Goal: Find specific page/section: Find specific page/section

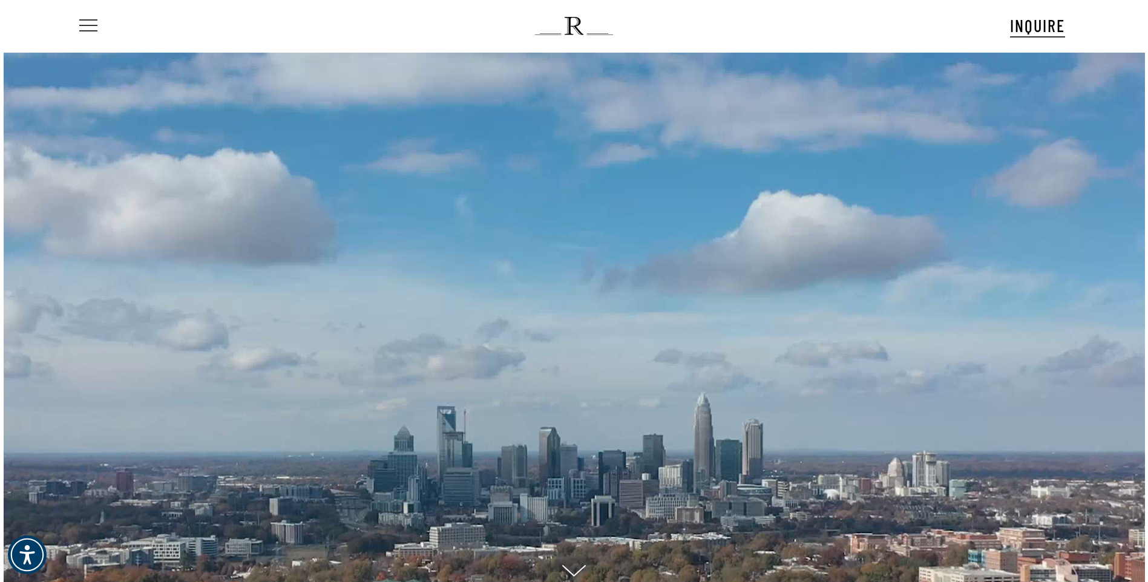
click at [92, 23] on span "Navigation Menu" at bounding box center [88, 26] width 13 height 17
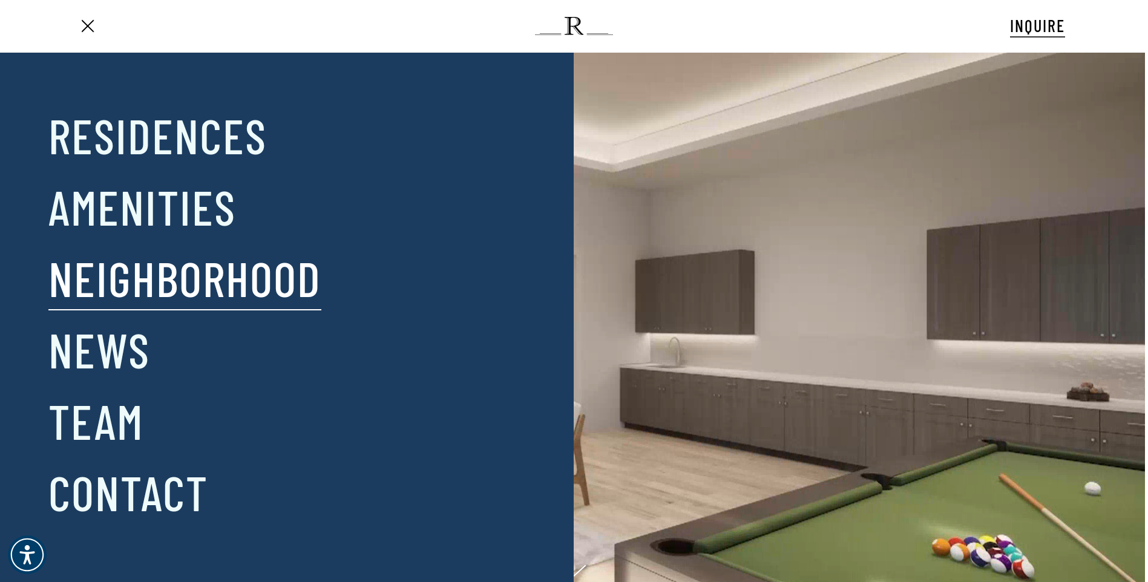
click at [163, 284] on link "Neighborhood" at bounding box center [184, 277] width 273 height 63
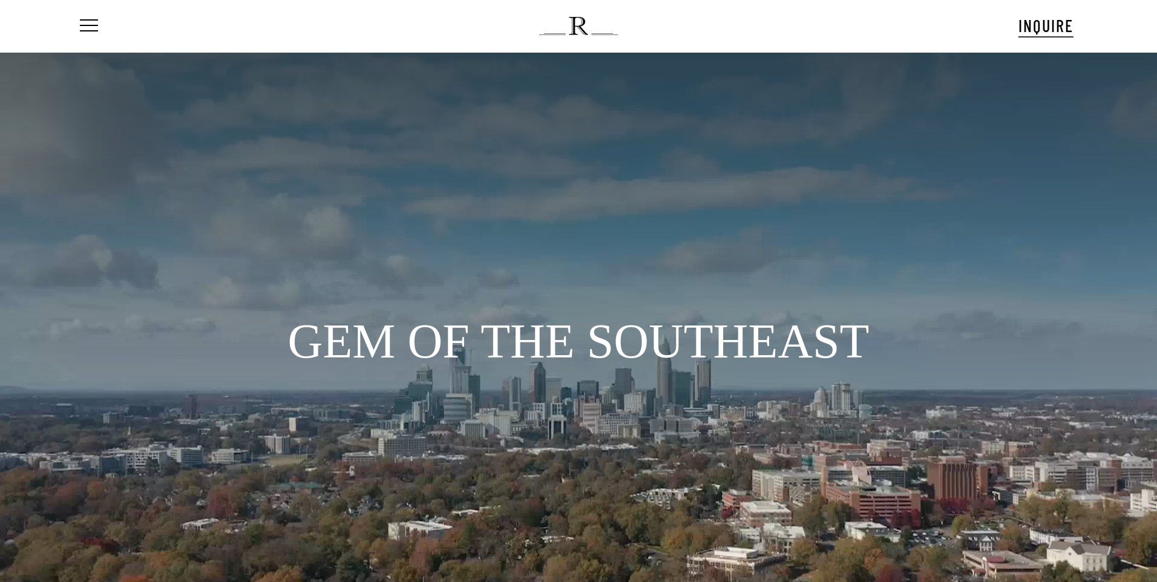
scroll to position [61, 0]
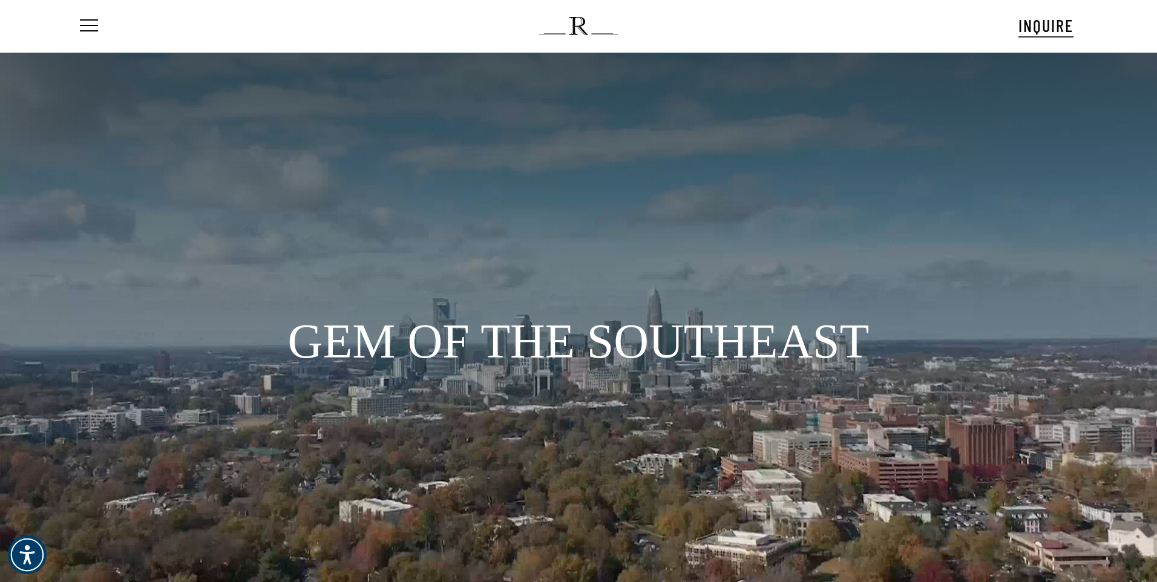
click at [577, 22] on img at bounding box center [578, 26] width 78 height 18
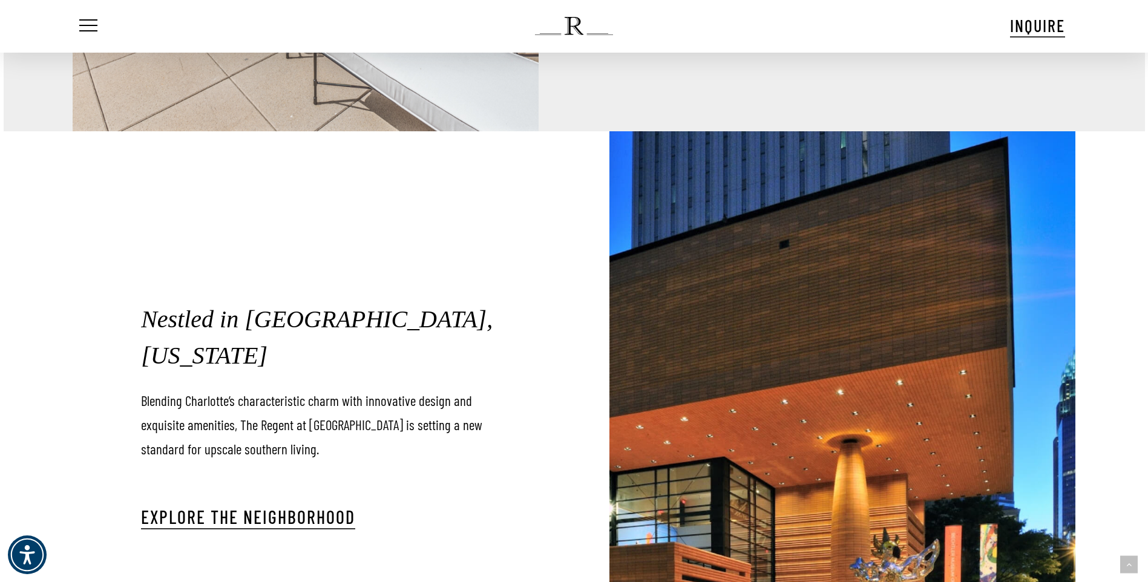
scroll to position [2239, 0]
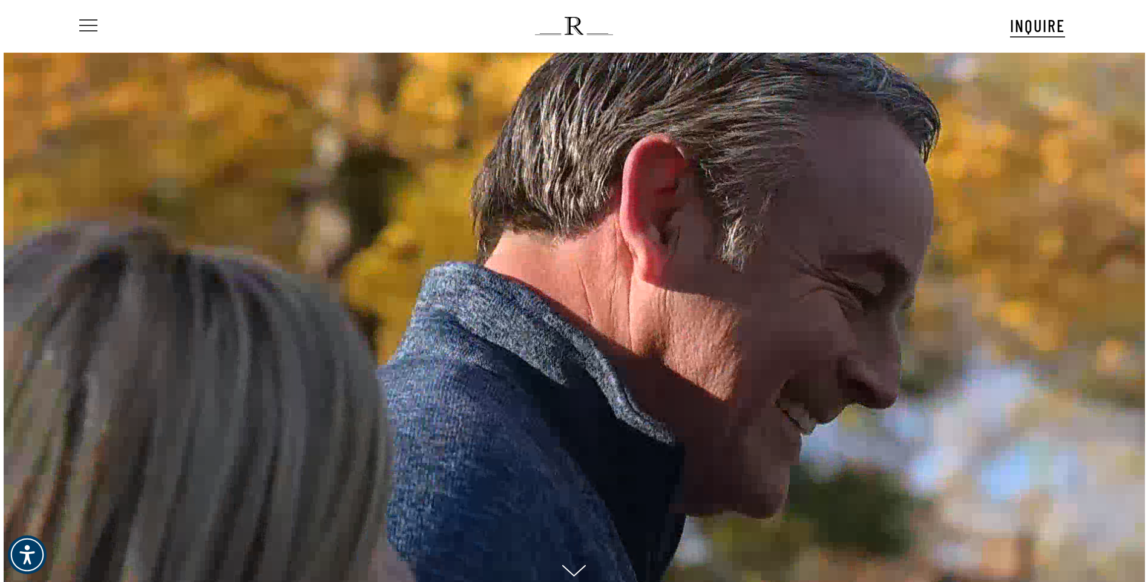
click at [94, 21] on span "Navigation Menu" at bounding box center [88, 26] width 13 height 17
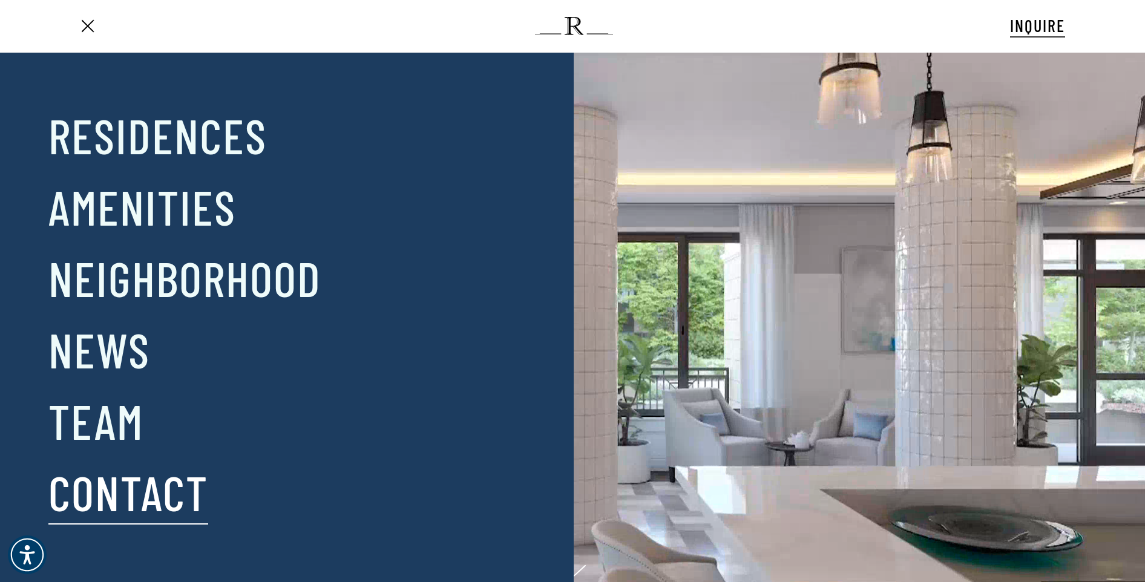
click at [111, 499] on link "Contact" at bounding box center [128, 491] width 160 height 63
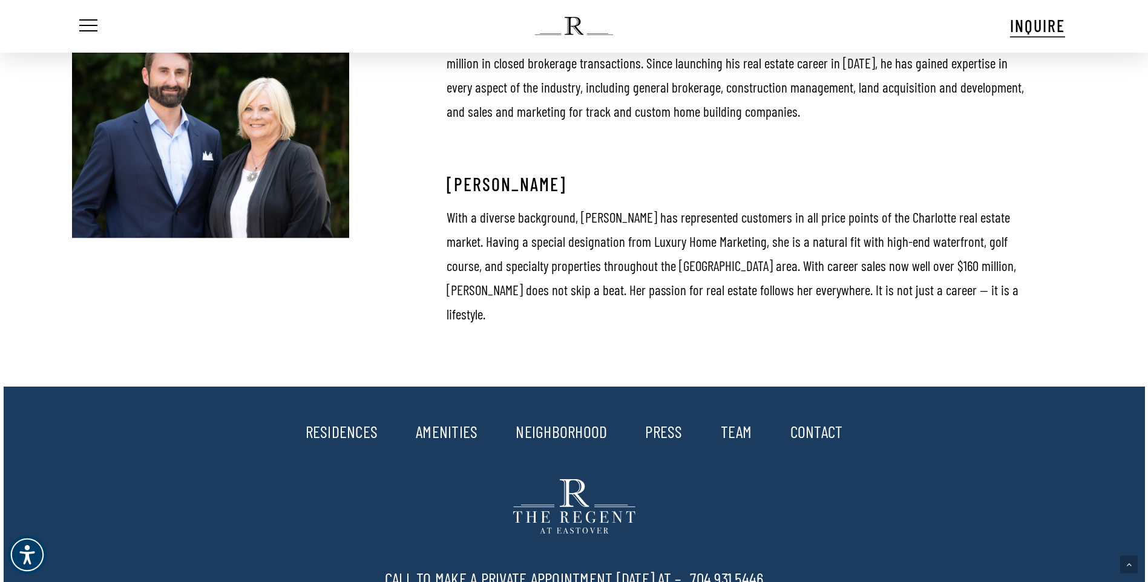
scroll to position [1271, 0]
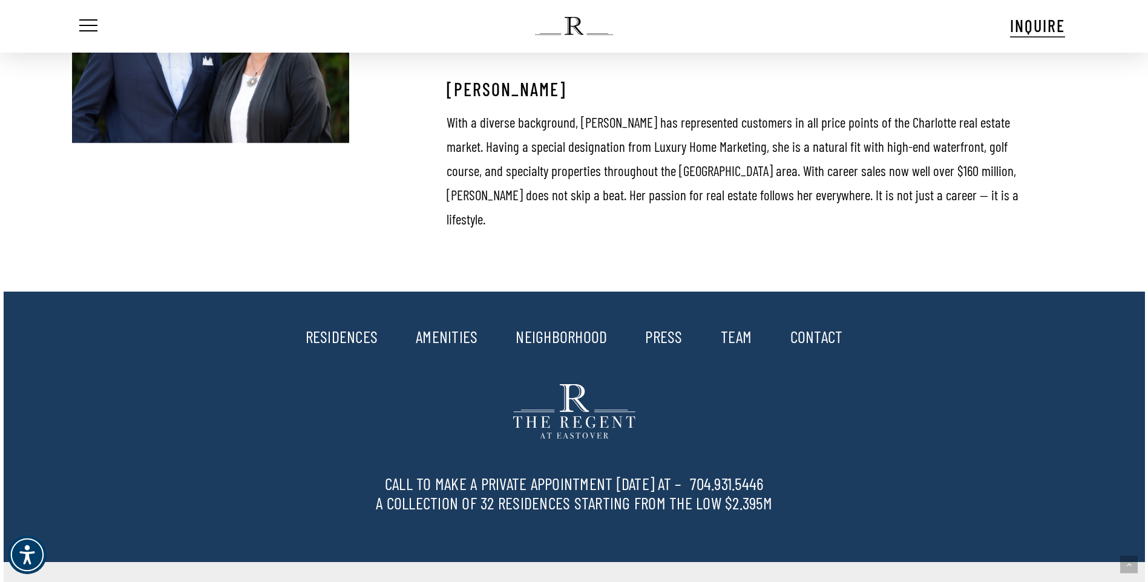
click at [739, 326] on link "TEAM" at bounding box center [736, 336] width 31 height 21
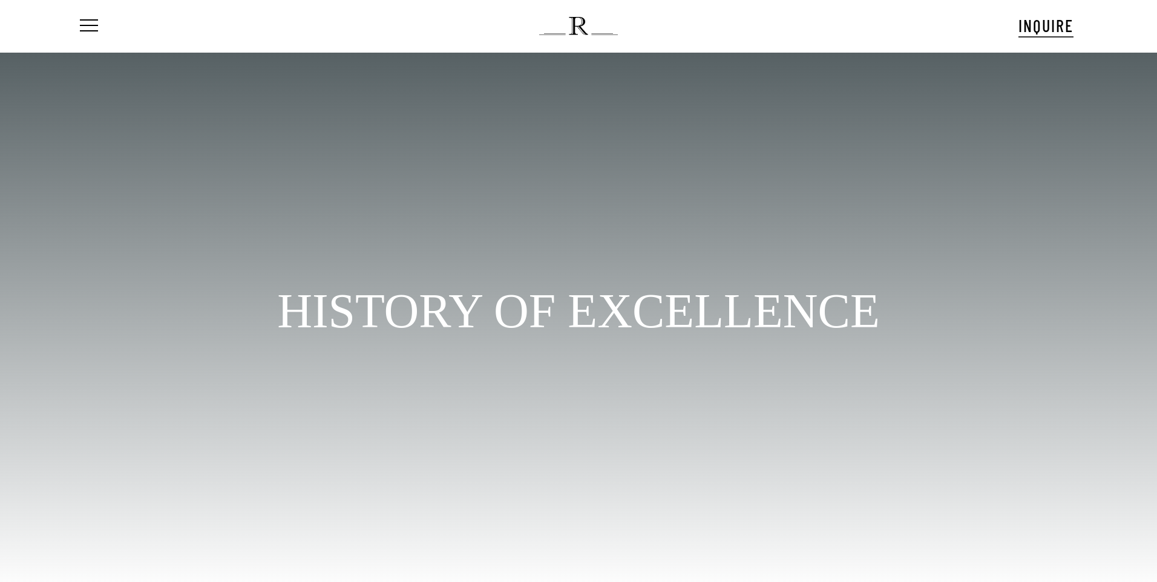
scroll to position [61, 0]
